Goal: Find specific page/section: Find specific page/section

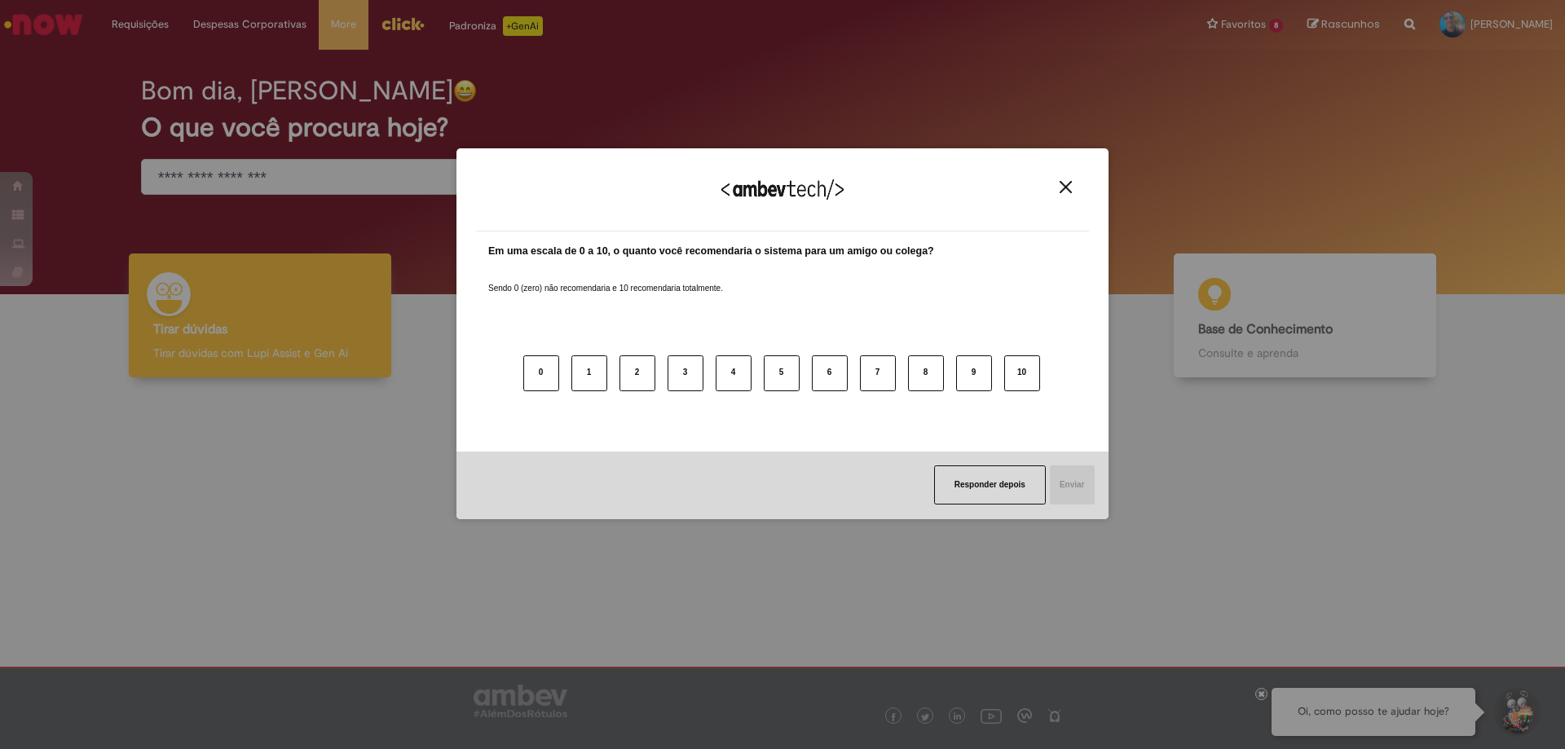
click at [1014, 338] on body "Pular para o conteúdo da página Requisições Exibir Todas as Solicitações Requis…" at bounding box center [782, 374] width 1565 height 749
click at [1059, 181] on button "Close" at bounding box center [1065, 187] width 22 height 14
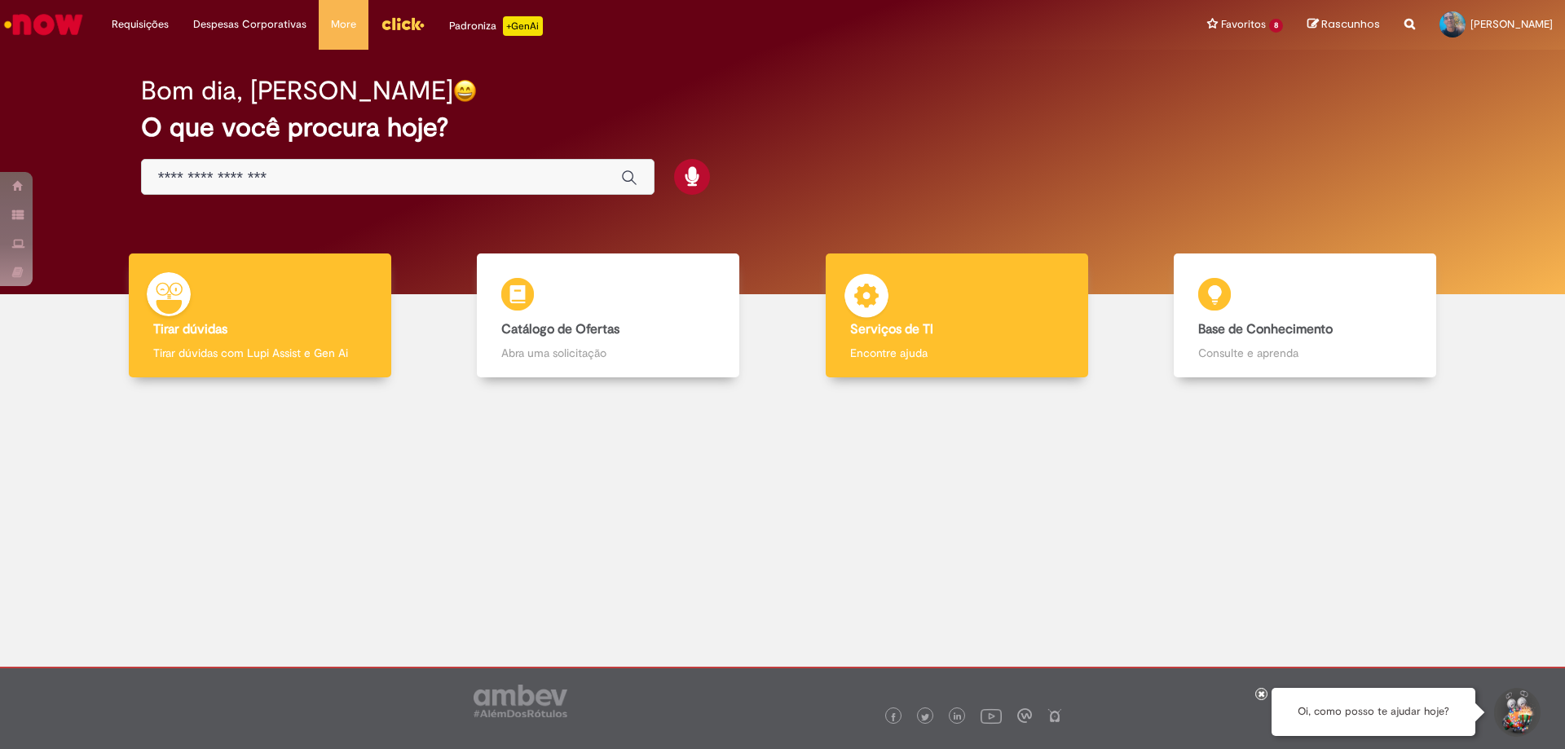
click at [952, 300] on div "Serviços de TI Serviços de TI Encontre ajuda" at bounding box center [956, 315] width 262 height 125
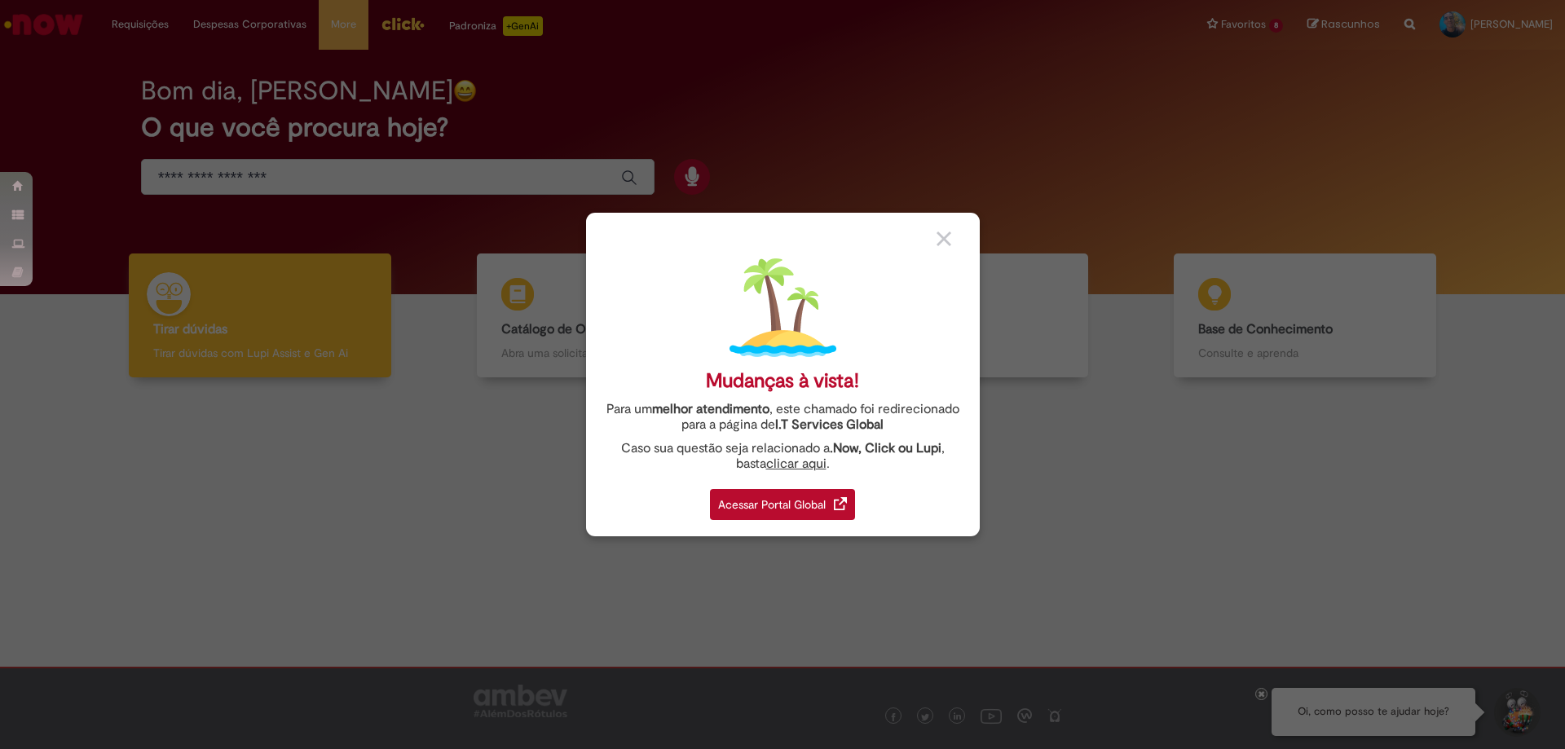
click at [801, 506] on div "Acessar Portal Global" at bounding box center [782, 504] width 145 height 31
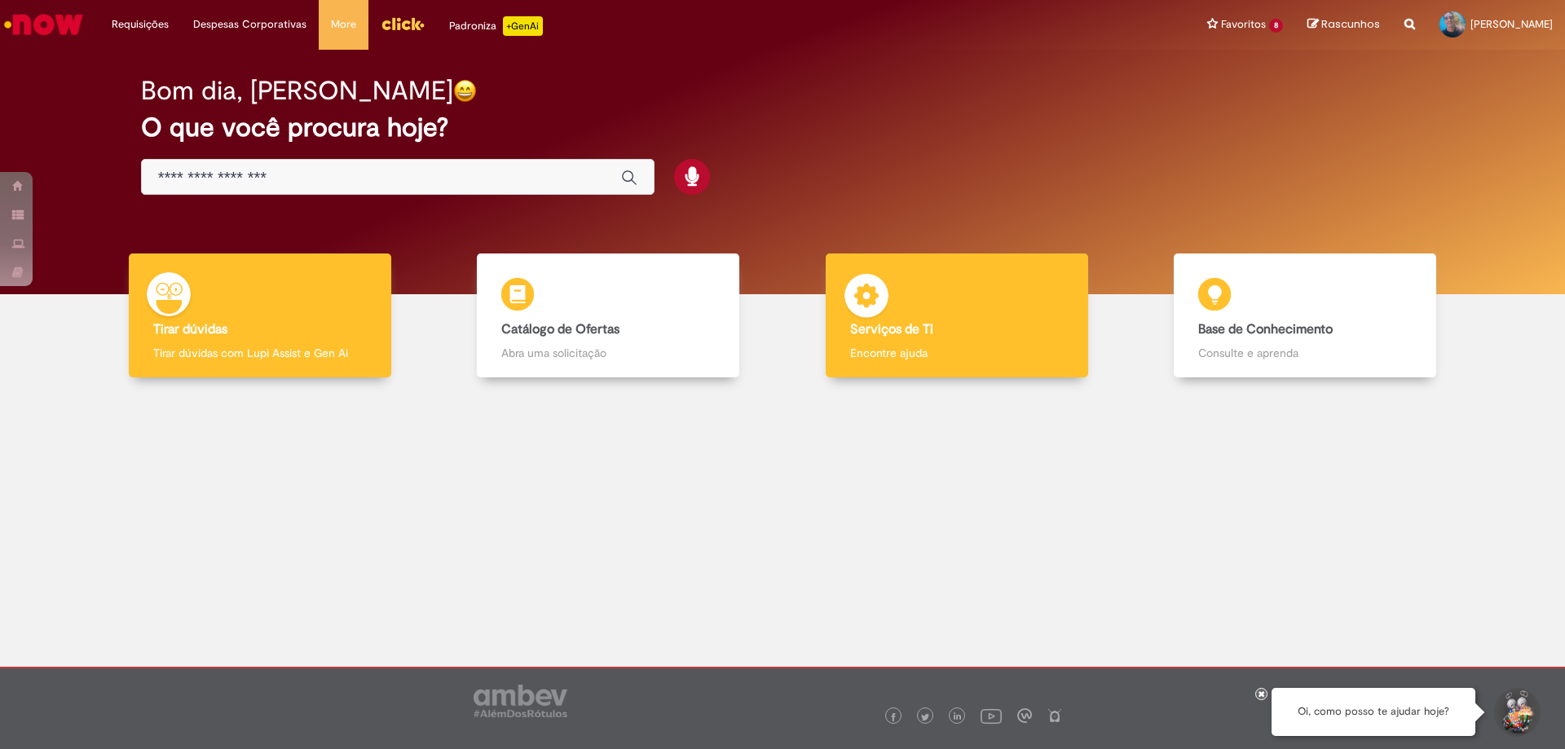
click at [984, 310] on div "Serviços de TI Serviços de TI Encontre ajuda" at bounding box center [956, 315] width 262 height 125
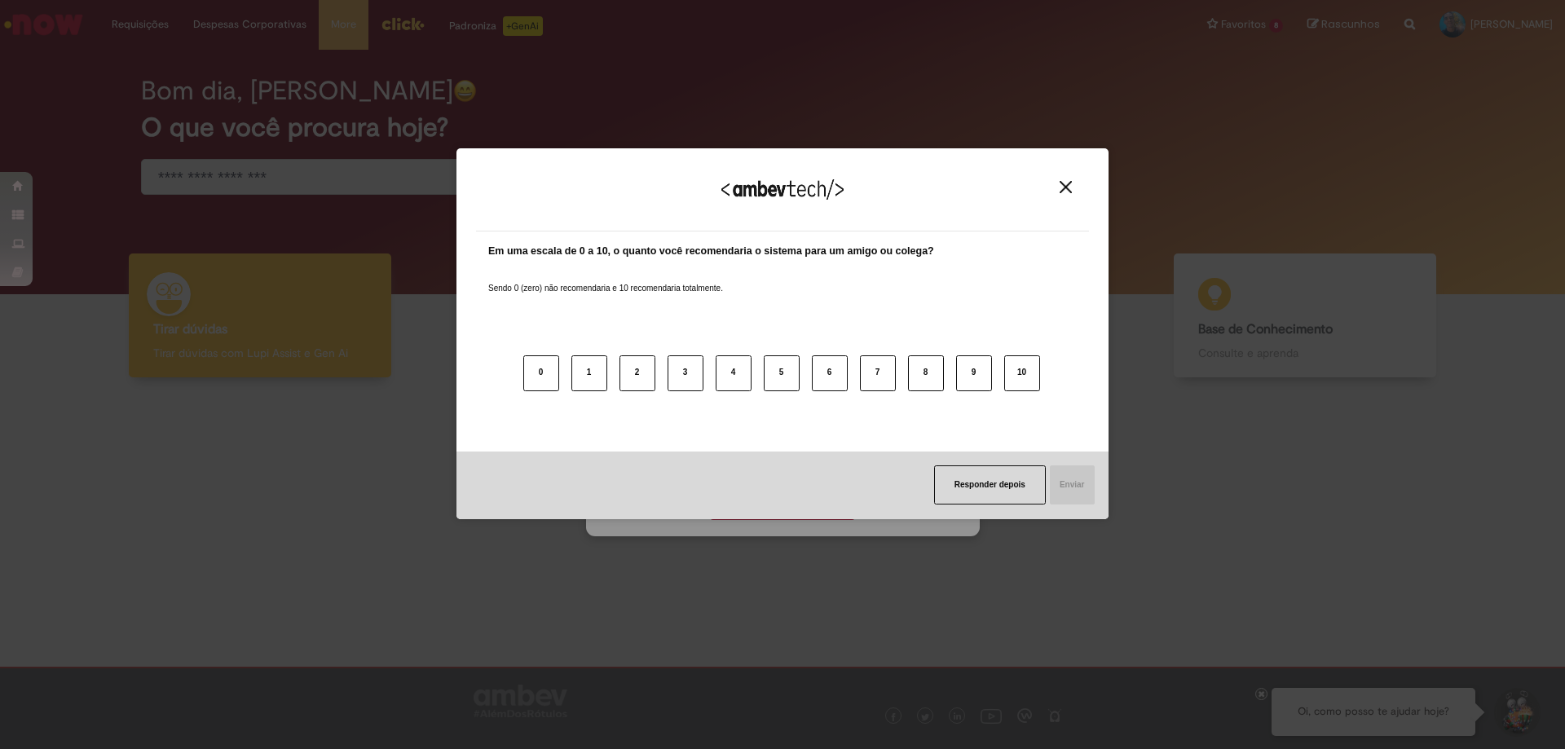
click at [1050, 184] on div "Agradecemos seu feedback!" at bounding box center [782, 200] width 613 height 64
click at [1073, 198] on div "Agradecemos seu feedback!" at bounding box center [782, 200] width 613 height 64
drag, startPoint x: 1065, startPoint y: 188, endPoint x: 999, endPoint y: 324, distance: 151.3
click at [1064, 188] on img "Close" at bounding box center [1065, 187] width 12 height 12
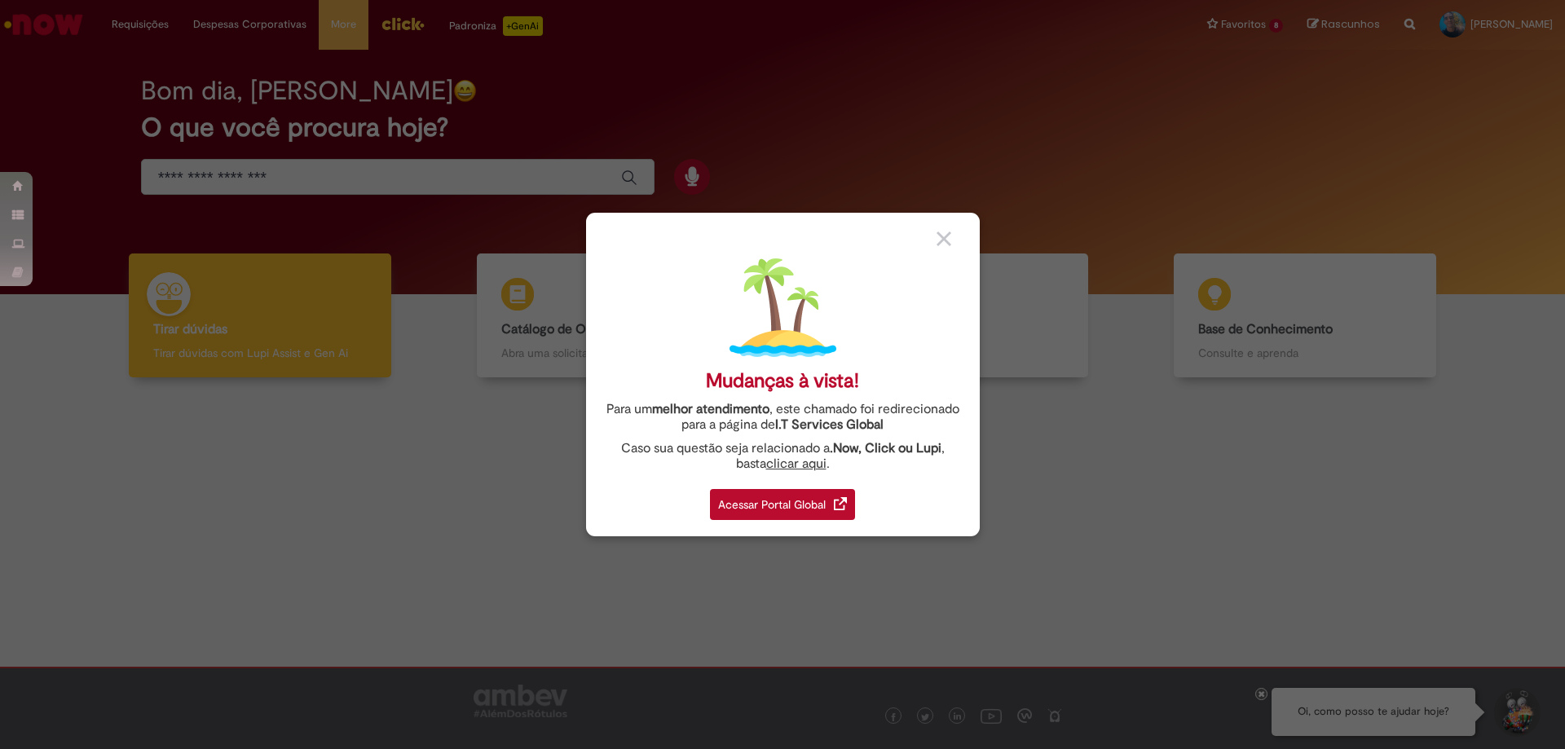
click at [798, 508] on div "Acessar Portal Global" at bounding box center [782, 504] width 145 height 31
